Goal: Navigation & Orientation: Find specific page/section

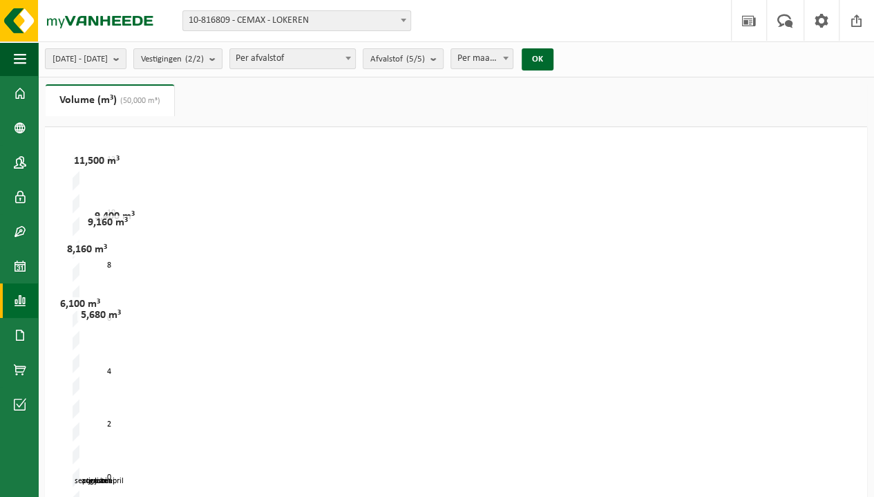
click at [33, 100] on link "Dashboard" at bounding box center [19, 93] width 38 height 35
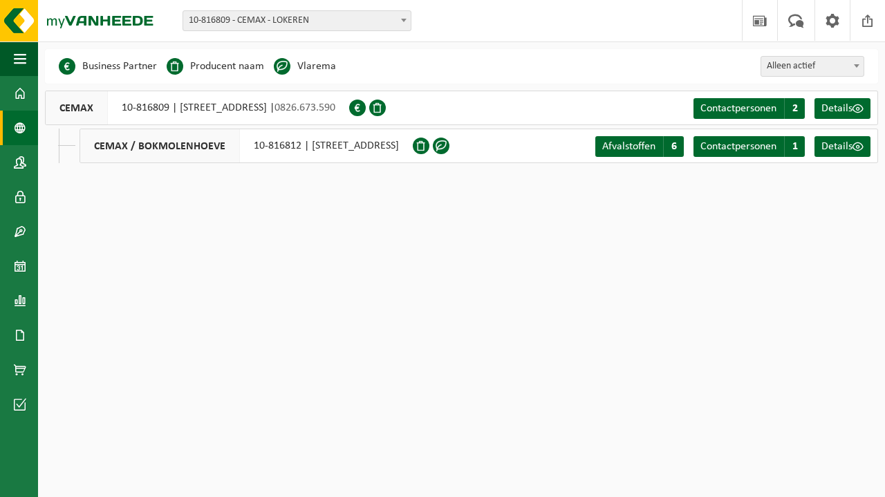
click at [21, 94] on span at bounding box center [20, 93] width 12 height 35
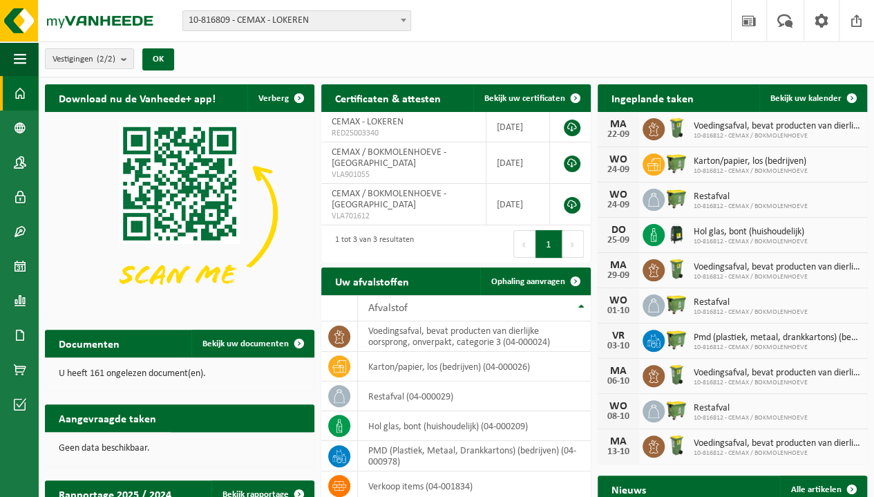
click at [20, 53] on span "button" at bounding box center [20, 58] width 12 height 35
